Goal: Information Seeking & Learning: Learn about a topic

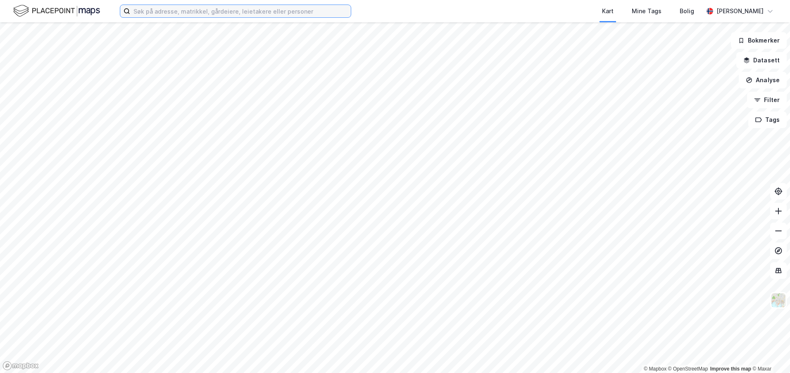
click at [271, 16] on input at bounding box center [240, 11] width 221 height 12
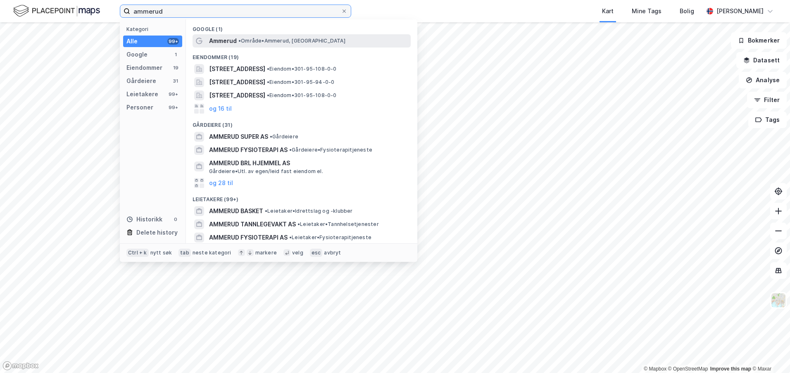
type input "ammerud"
click at [258, 39] on span "• Område • [GEOGRAPHIC_DATA], [GEOGRAPHIC_DATA]" at bounding box center [291, 41] width 107 height 7
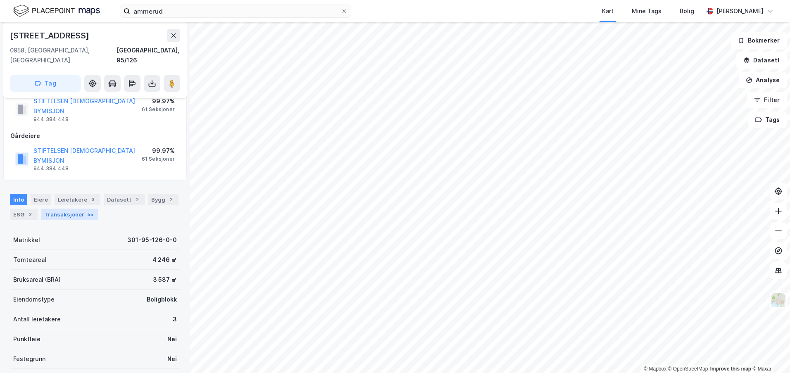
click at [63, 209] on div "Transaksjoner 55" at bounding box center [69, 215] width 57 height 12
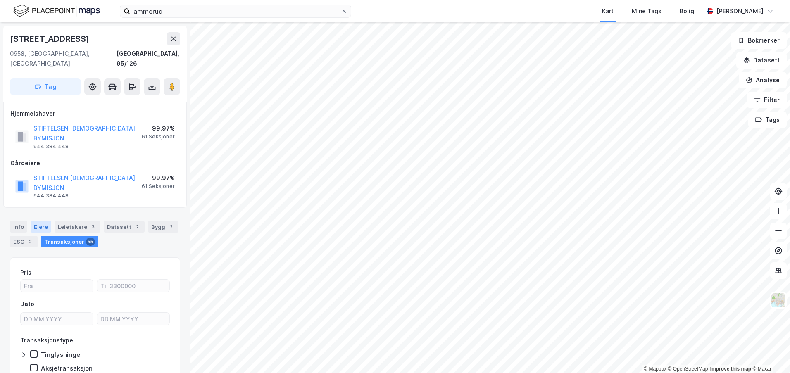
click at [37, 221] on div "Eiere" at bounding box center [41, 227] width 21 height 12
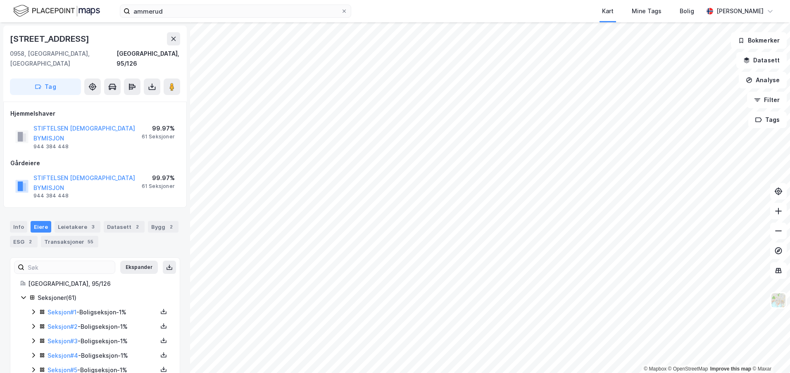
click at [35, 309] on icon at bounding box center [33, 312] width 7 height 7
click at [34, 352] on icon at bounding box center [33, 354] width 2 height 5
click at [33, 309] on icon at bounding box center [33, 312] width 7 height 7
click at [32, 325] on icon at bounding box center [33, 326] width 5 height 3
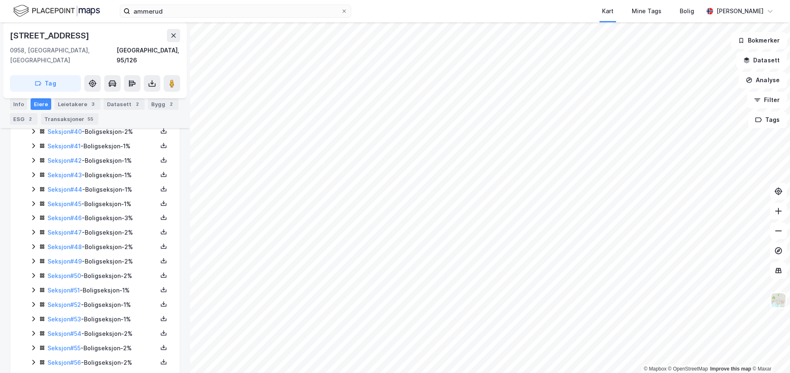
scroll to position [801, 0]
click at [31, 359] on icon at bounding box center [33, 362] width 7 height 7
click at [30, 344] on icon at bounding box center [33, 347] width 7 height 7
click at [33, 331] on icon at bounding box center [33, 333] width 2 height 5
click at [36, 314] on div "Seksjon # 57 - Boligseksjon - 2%" at bounding box center [100, 319] width 140 height 10
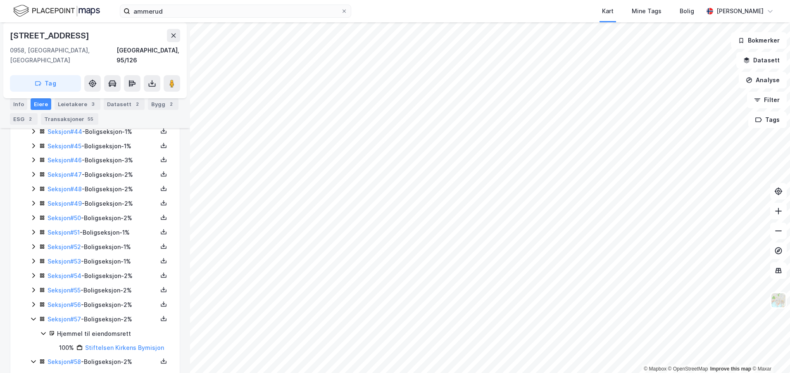
click at [32, 272] on icon at bounding box center [33, 275] width 7 height 7
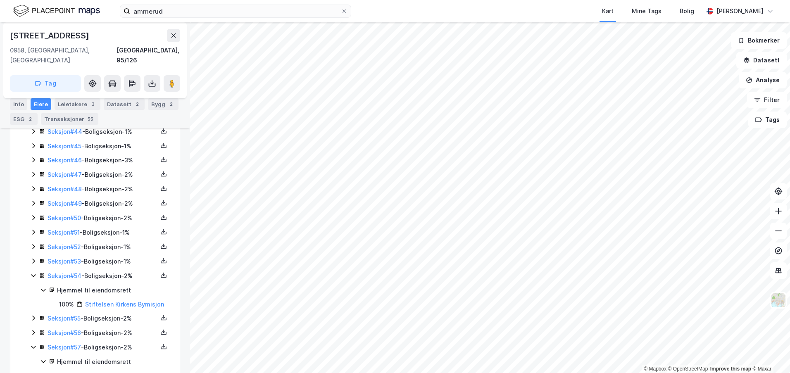
click at [34, 223] on div "Seksjon # 1 - Boligseksjon - 1% Seksjon # 2 - Boligseksjon - 1% Seksjon # 3 - B…" at bounding box center [100, 14] width 140 height 1016
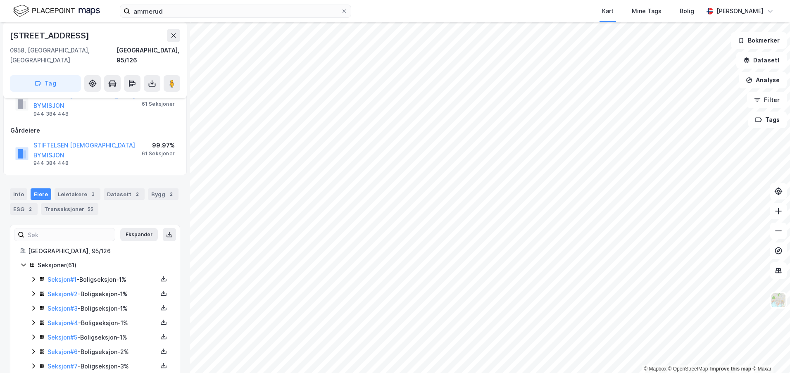
scroll to position [0, 0]
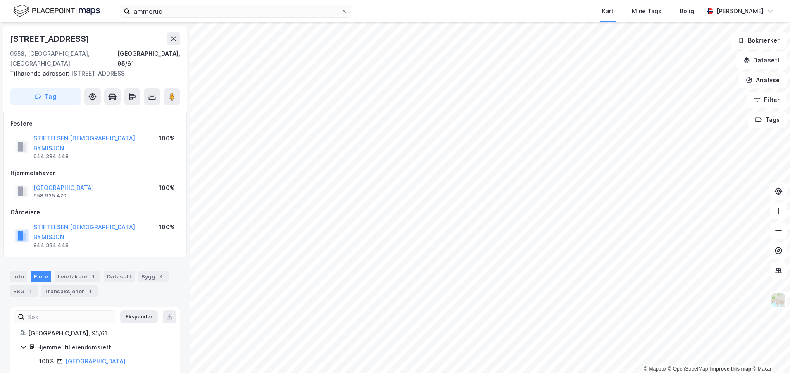
scroll to position [0, 0]
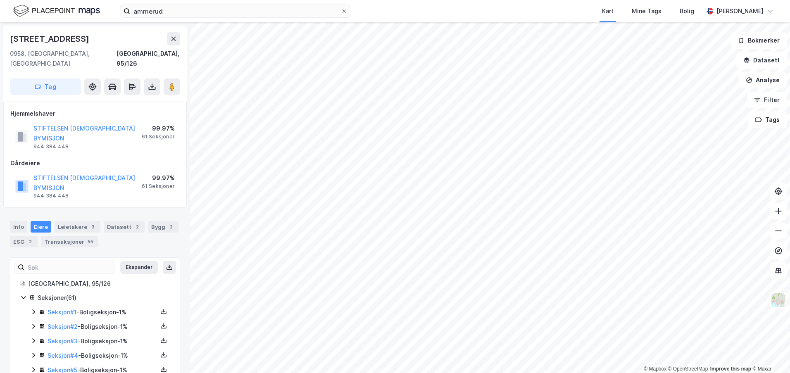
scroll to position [0, 0]
click at [168, 82] on icon at bounding box center [172, 86] width 8 height 8
